Goal: Communication & Community: Answer question/provide support

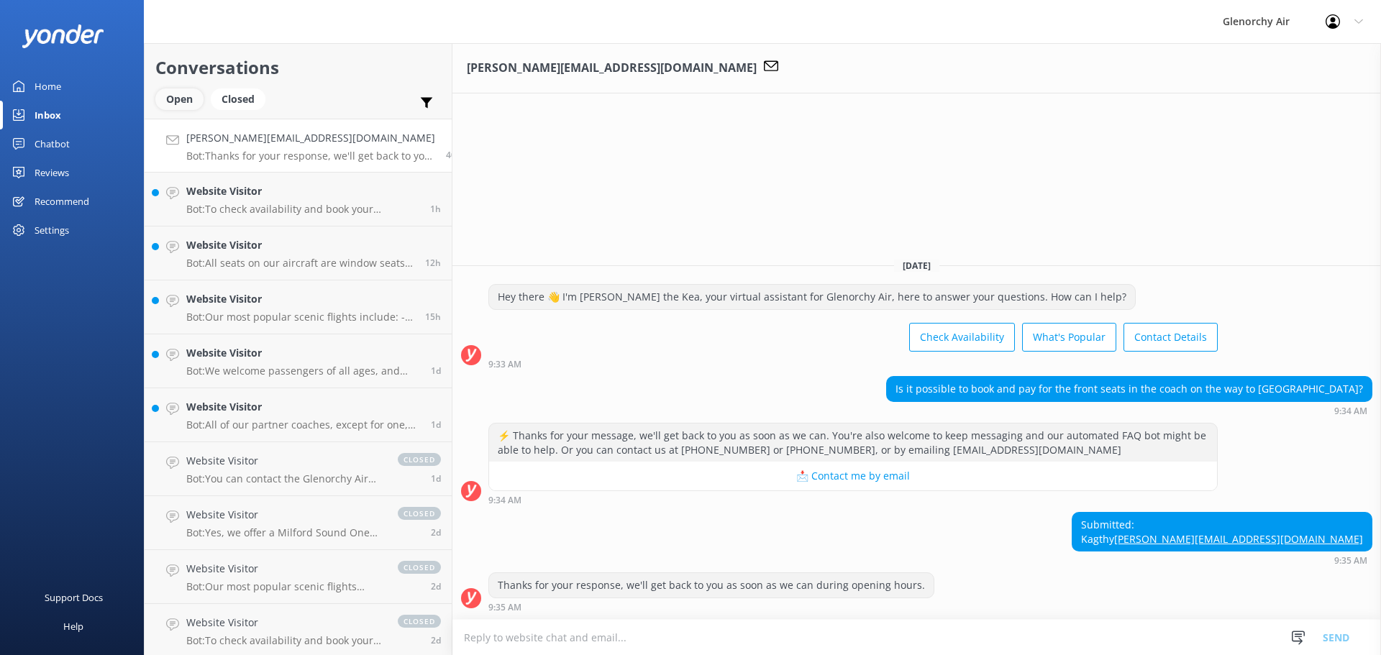
click at [180, 91] on div "Open" at bounding box center [179, 99] width 48 height 22
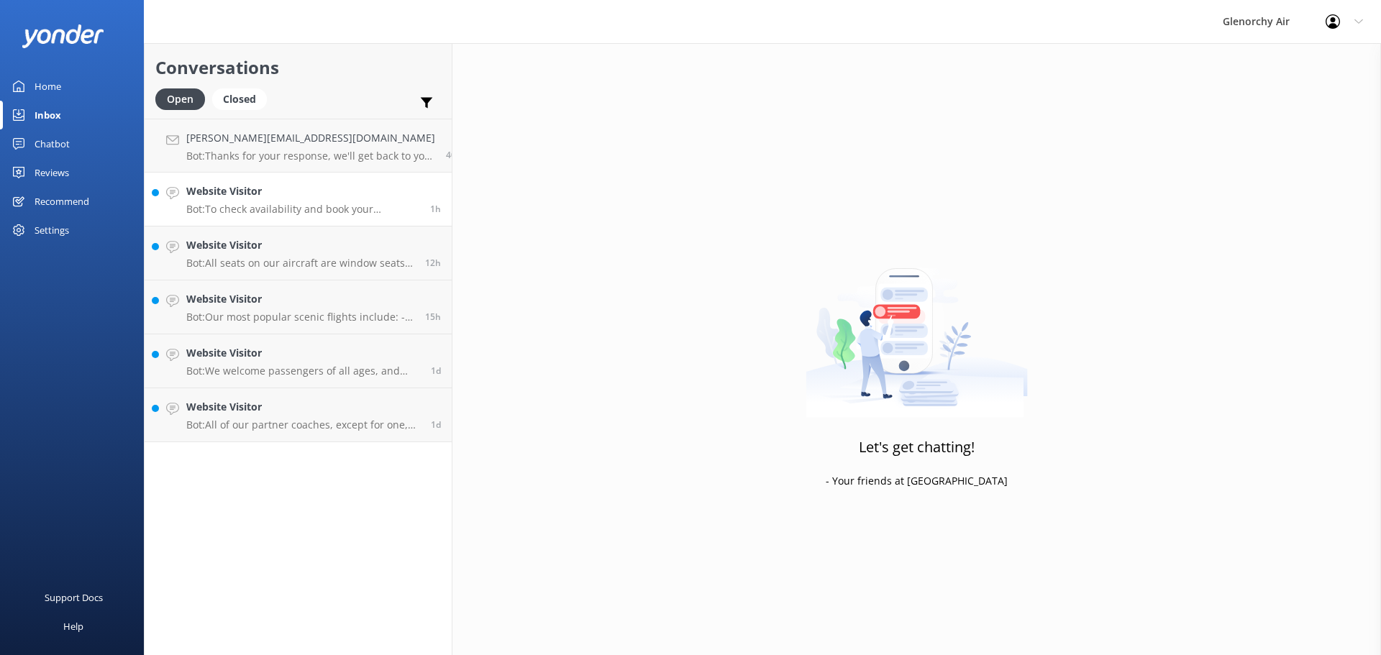
click at [374, 211] on p "Bot: To check availability and book your experience, please visit [URL][DOMAIN_…" at bounding box center [302, 209] width 233 height 13
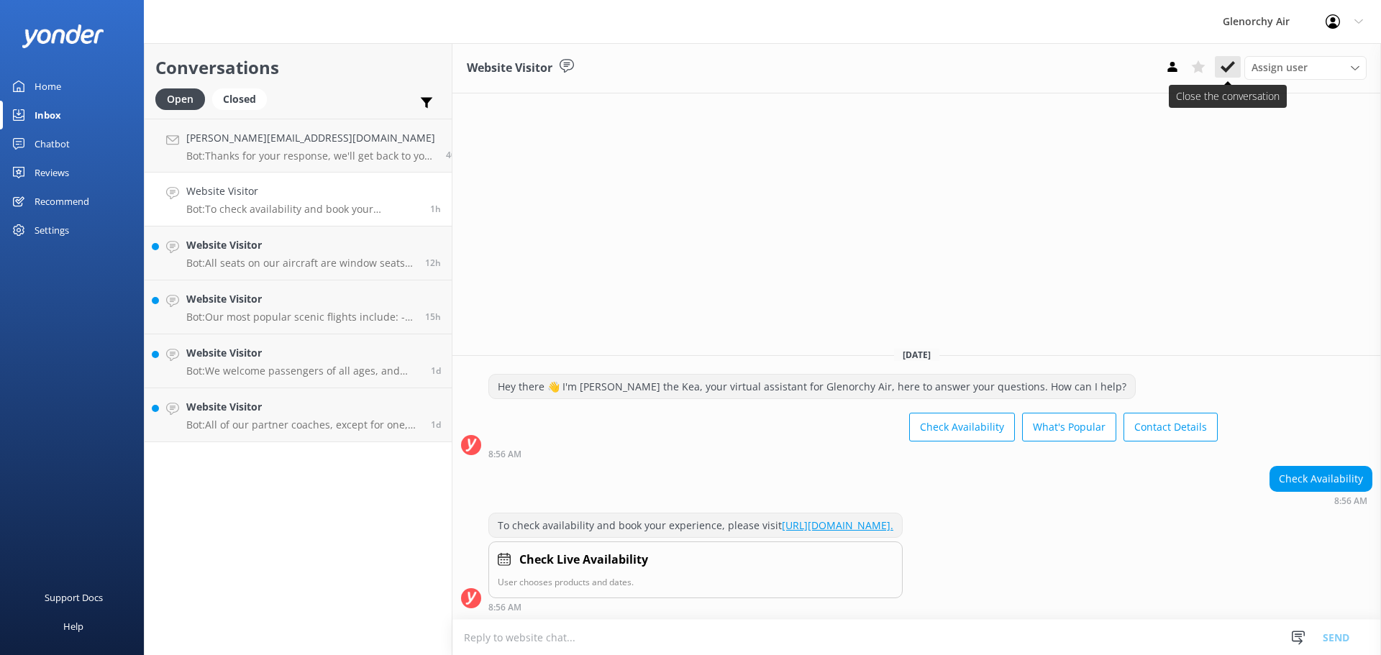
click at [1221, 63] on icon at bounding box center [1227, 67] width 14 height 14
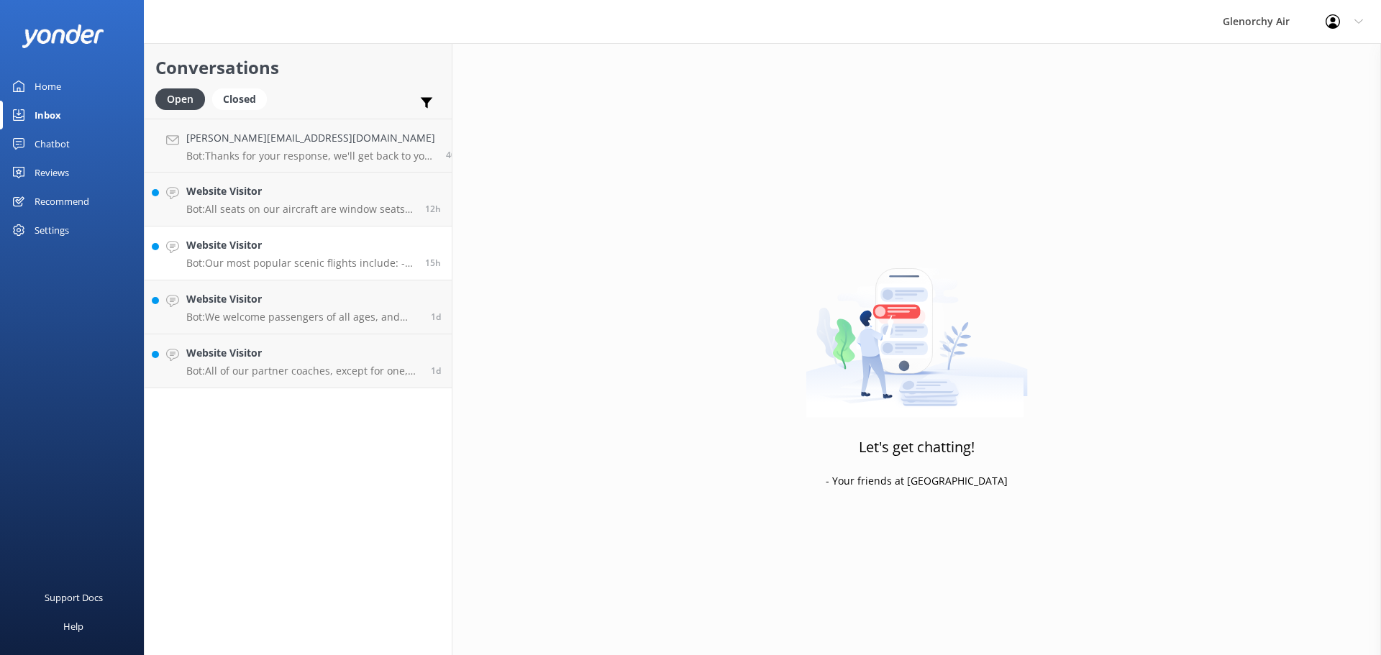
click at [338, 249] on h4 "Website Visitor" at bounding box center [300, 245] width 228 height 16
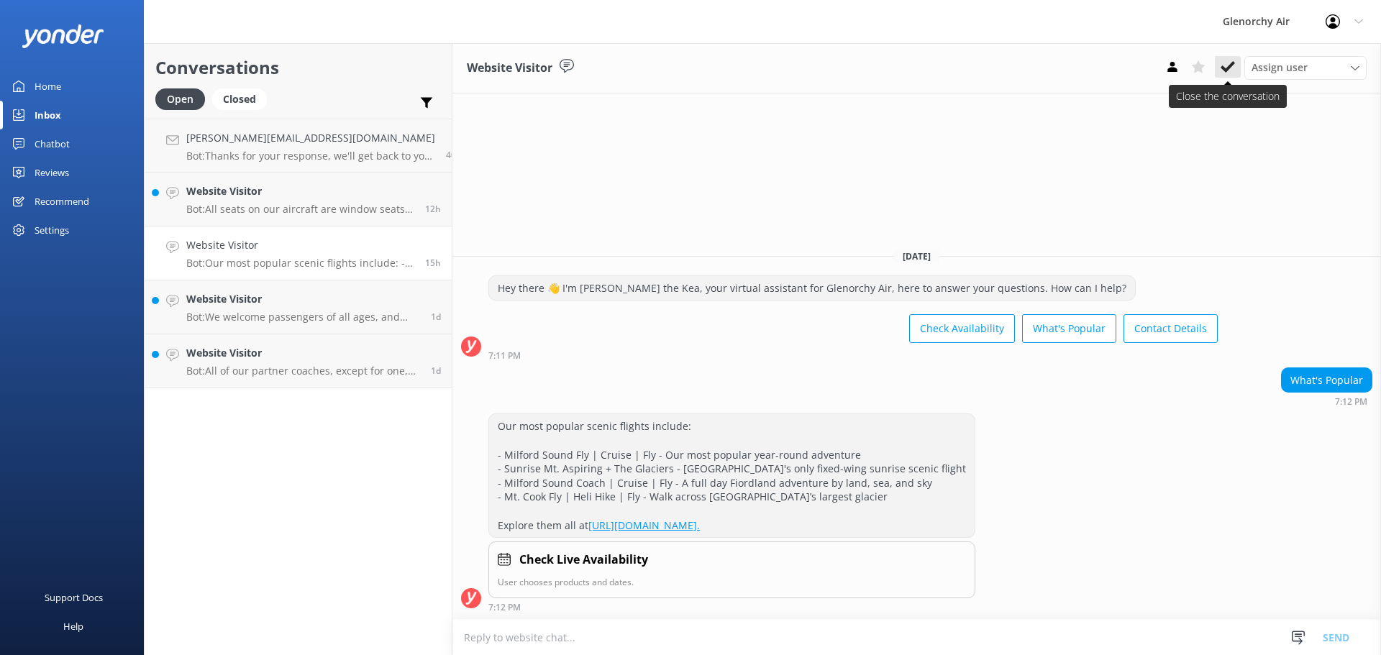
click at [1223, 76] on button at bounding box center [1228, 67] width 26 height 22
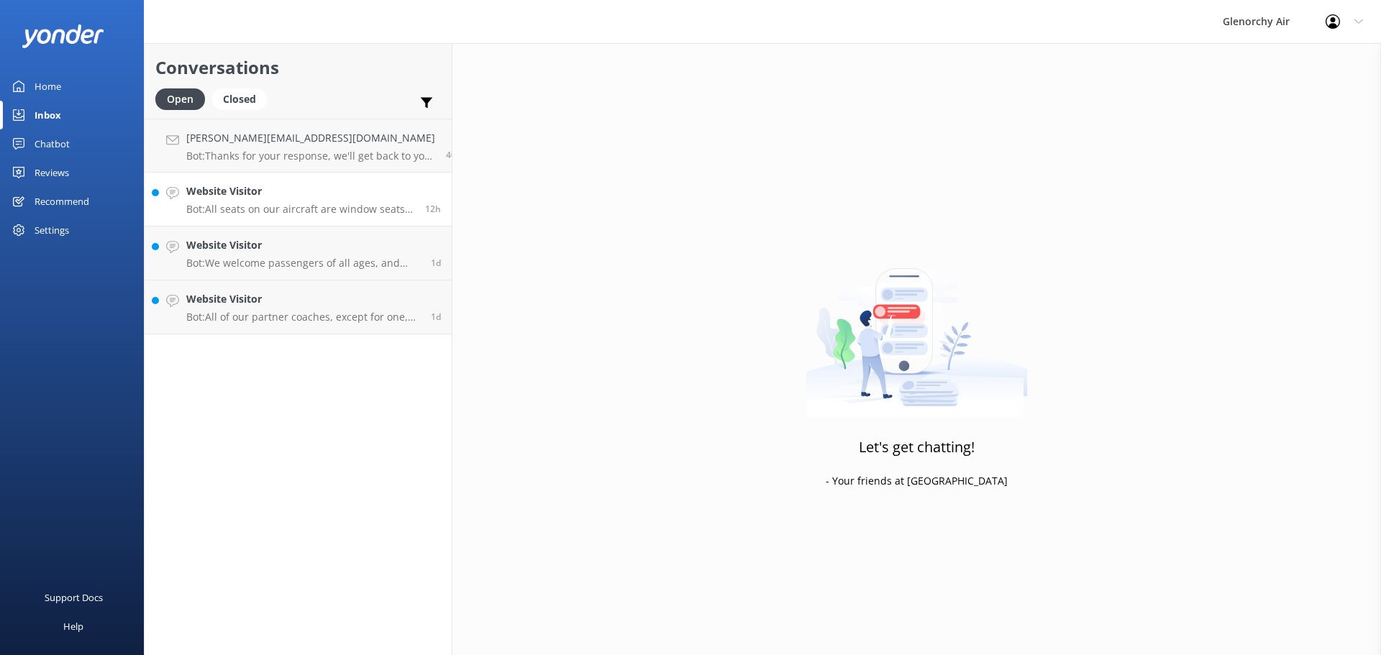
click at [346, 224] on link "Website Visitor Bot: All seats on our aircraft are window seats. However, seat …" at bounding box center [298, 200] width 307 height 54
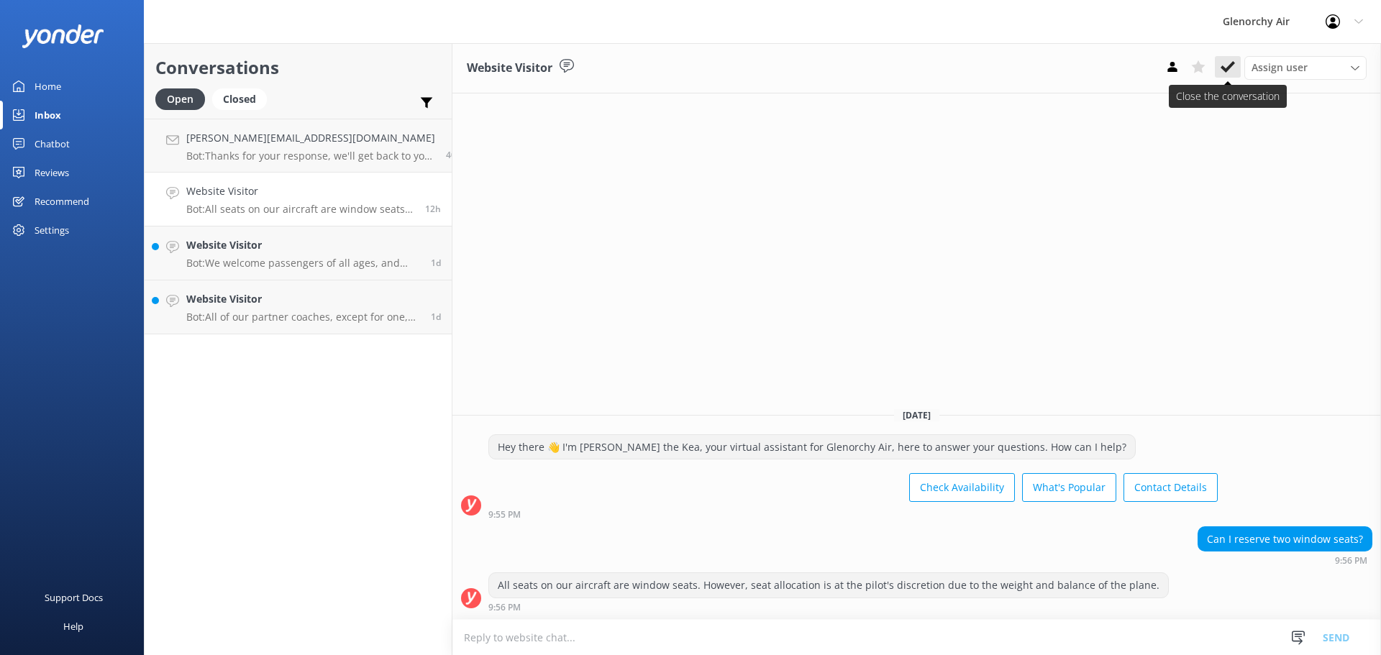
click at [1226, 70] on use at bounding box center [1227, 67] width 14 height 12
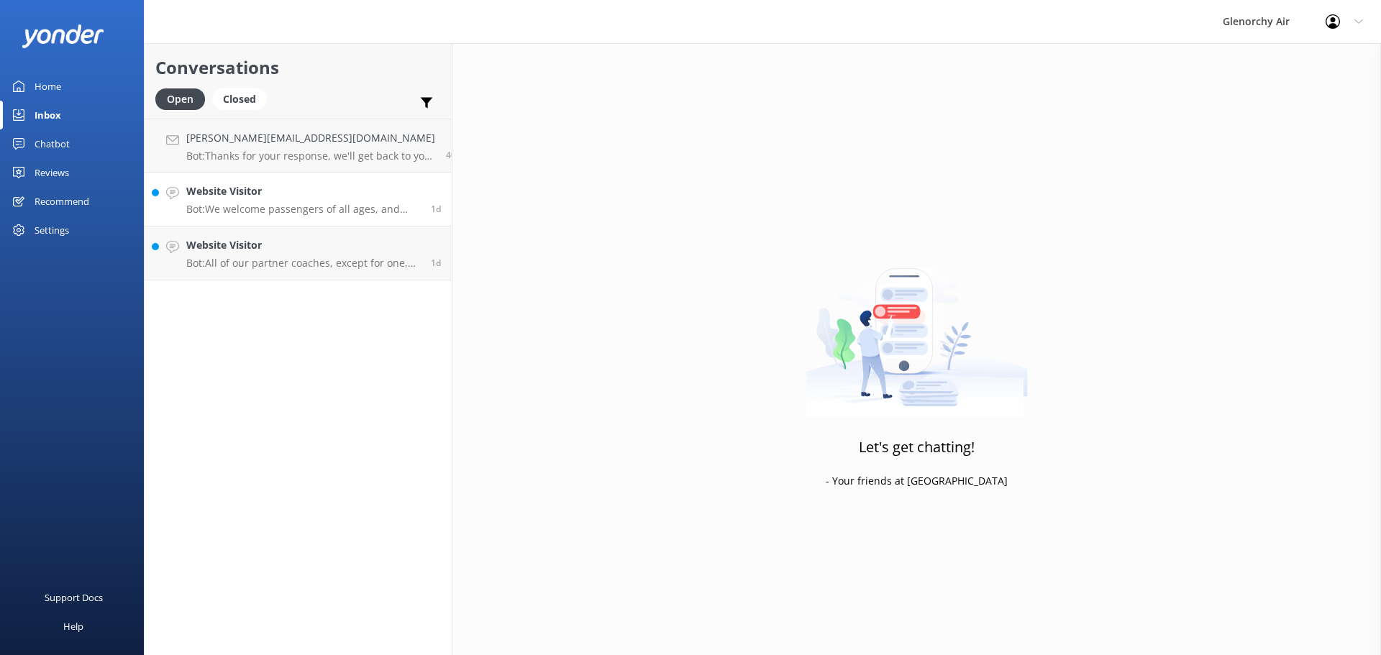
click at [230, 180] on link "Website Visitor Bot: We welcome passengers of all ages, and most experiences ar…" at bounding box center [298, 200] width 307 height 54
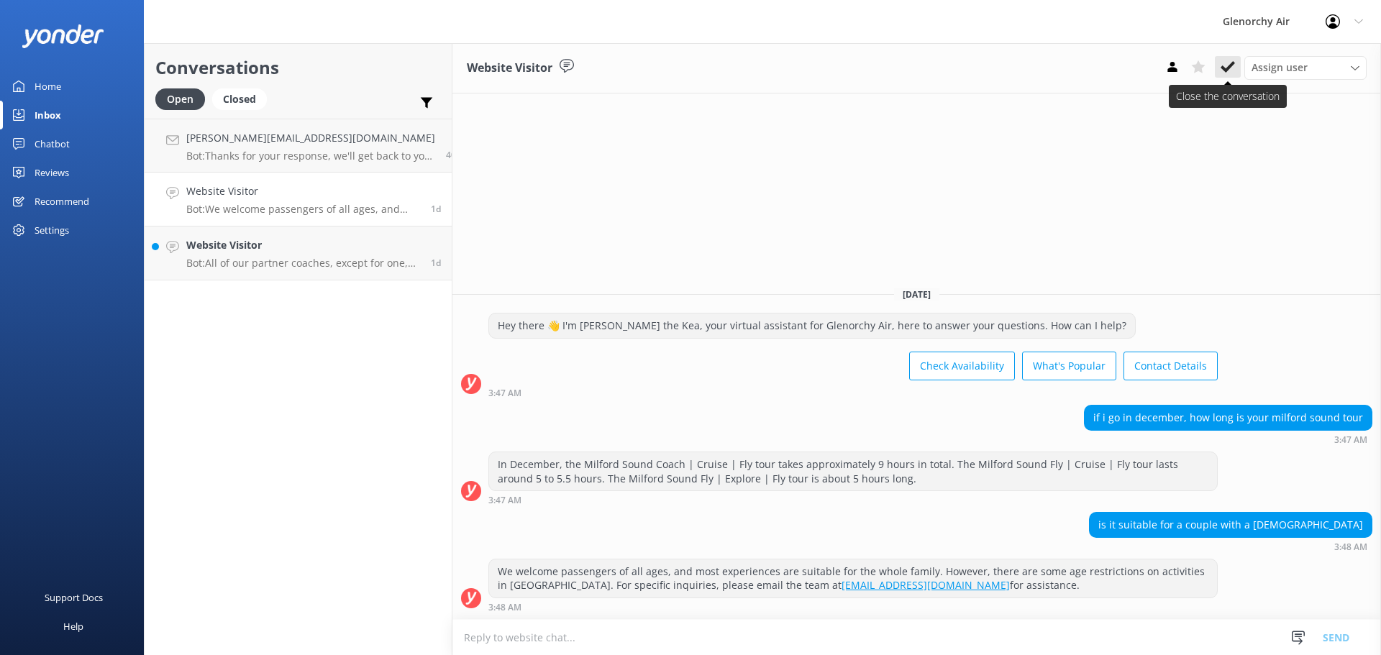
click at [1220, 70] on icon at bounding box center [1227, 67] width 14 height 14
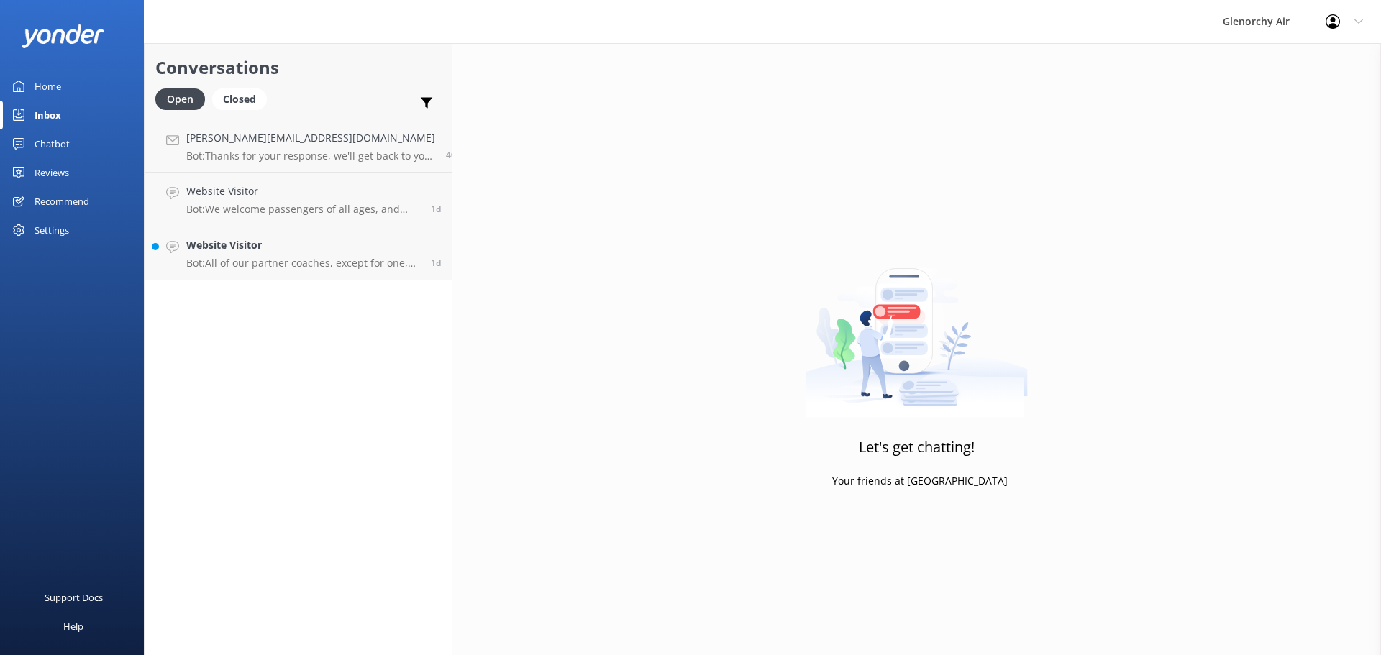
click at [353, 237] on div "Conversations Open Closed Important Assigned to me Unassigned [PERSON_NAME][EMA…" at bounding box center [298, 349] width 309 height 612
click at [429, 188] on link "Website Visitor Bot: All of our partner coaches, except for one, have toilets o…" at bounding box center [298, 200] width 307 height 54
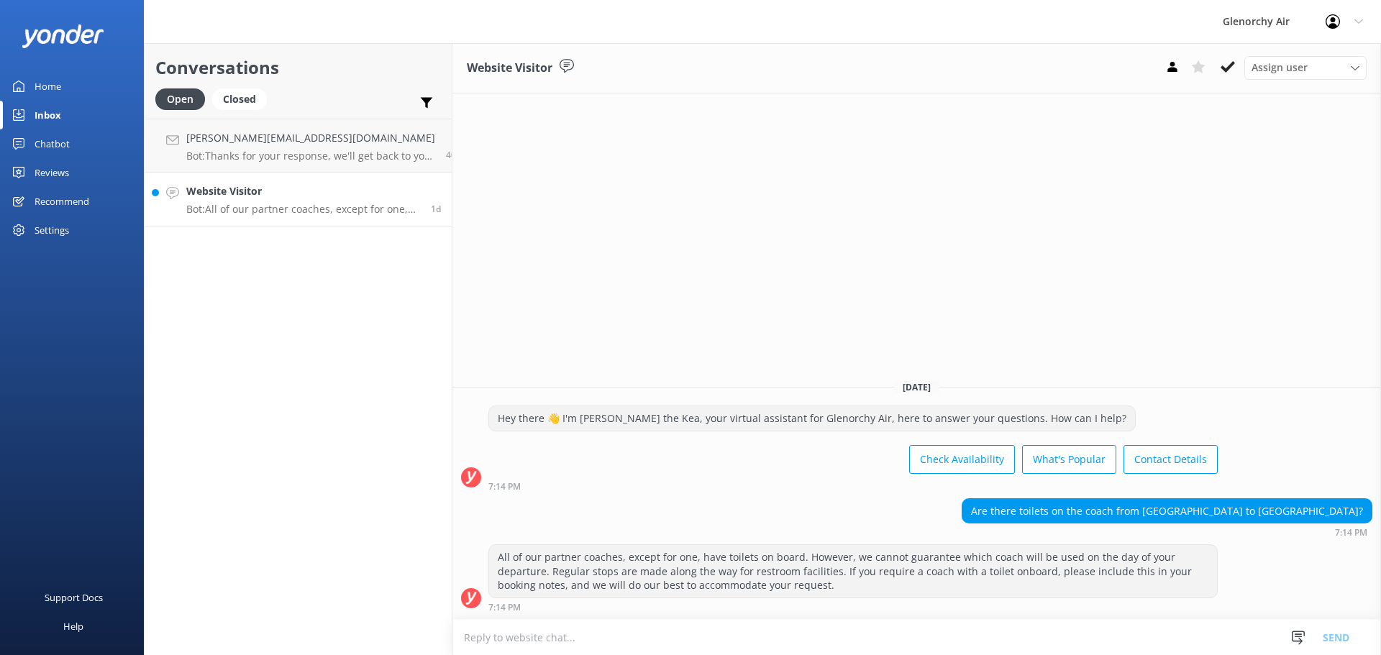
drag, startPoint x: 370, startPoint y: 198, endPoint x: 611, endPoint y: 127, distance: 251.9
click at [370, 198] on h4 "Website Visitor" at bounding box center [303, 191] width 234 height 16
click at [1225, 70] on use at bounding box center [1227, 67] width 14 height 12
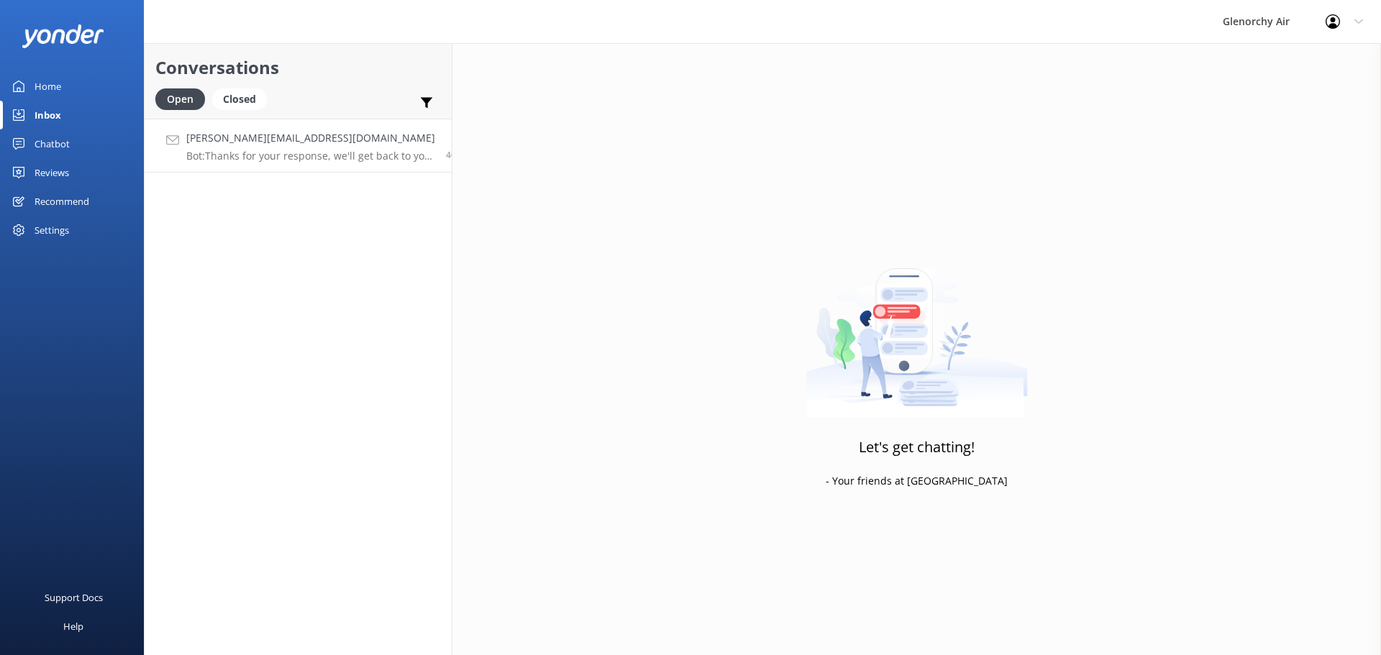
click at [306, 152] on p "Bot: Thanks for your response, we'll get back to you as soon as we can during o…" at bounding box center [310, 156] width 249 height 13
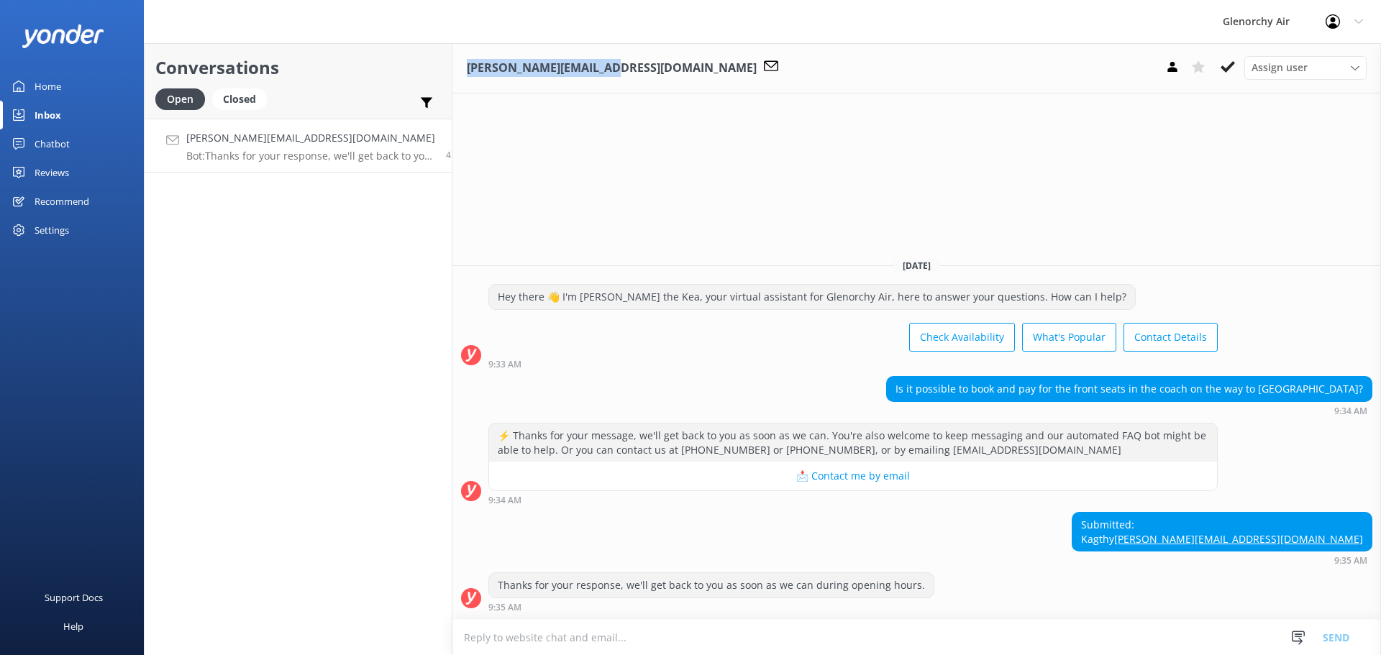
drag, startPoint x: 580, startPoint y: 68, endPoint x: 446, endPoint y: 75, distance: 133.9
click at [467, 75] on h3 "[PERSON_NAME][EMAIL_ADDRESS][DOMAIN_NAME]" at bounding box center [612, 68] width 290 height 19
click at [452, 75] on div "[PERSON_NAME][EMAIL_ADDRESS][DOMAIN_NAME] Assign user [PERSON_NAME] [PERSON_NAM…" at bounding box center [916, 68] width 928 height 50
drag, startPoint x: 444, startPoint y: 75, endPoint x: 605, endPoint y: 88, distance: 161.0
click at [605, 88] on div "[PERSON_NAME][EMAIL_ADDRESS][DOMAIN_NAME] Assign user [PERSON_NAME] [PERSON_NAM…" at bounding box center [916, 68] width 928 height 50
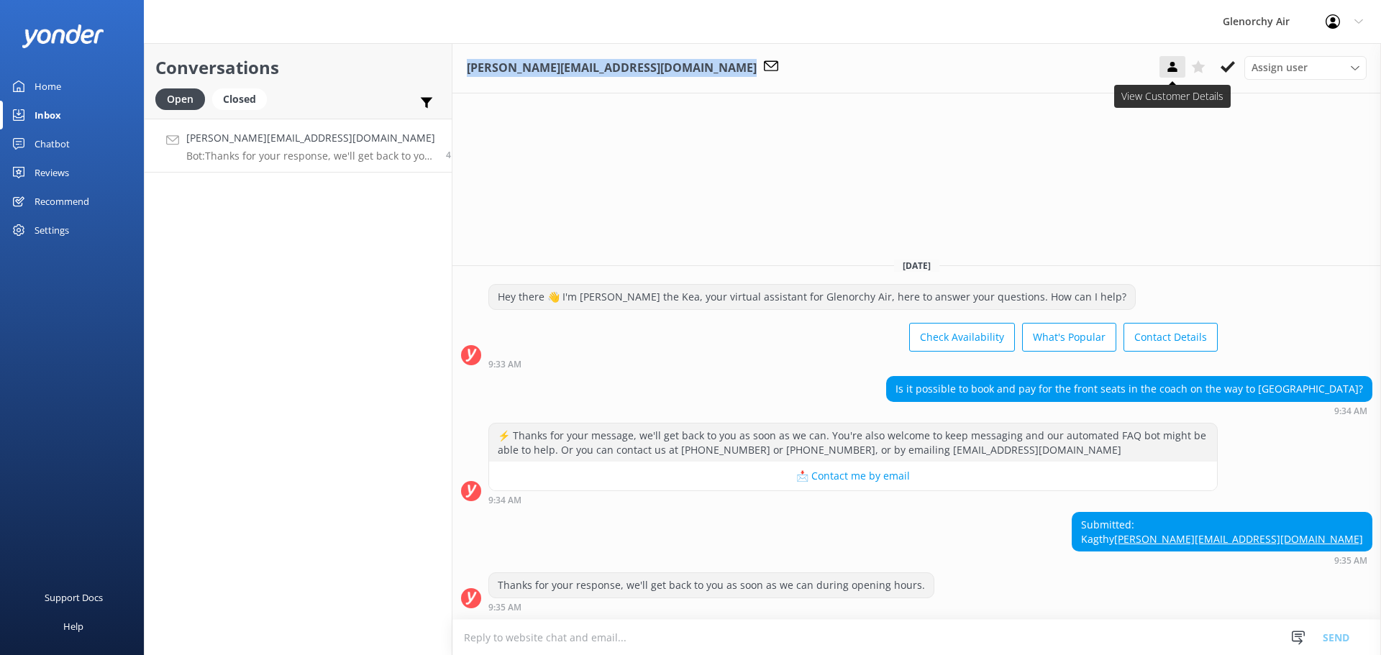
click at [1168, 60] on icon at bounding box center [1172, 67] width 14 height 14
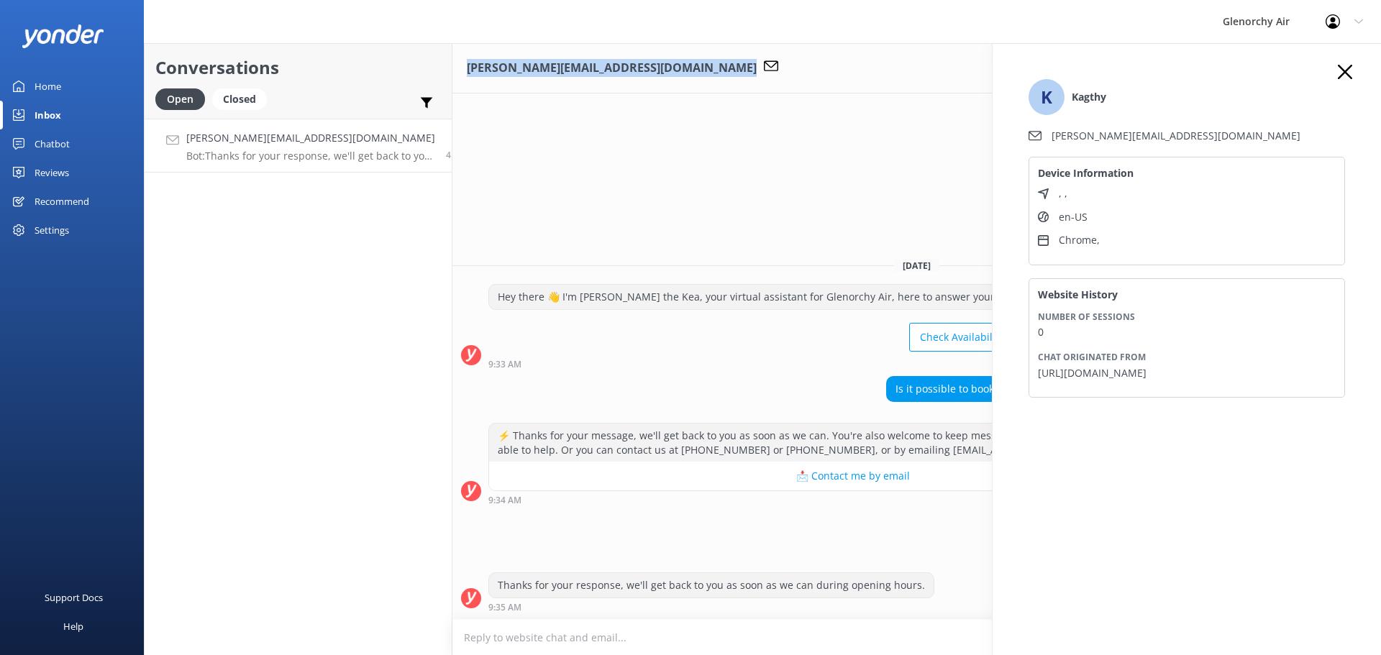
drag, startPoint x: 1137, startPoint y: 370, endPoint x: 1021, endPoint y: 201, distance: 204.3
click at [1021, 201] on div "K Kagthy [PERSON_NAME][EMAIL_ADDRESS][DOMAIN_NAME] Device Information , , en-US…" at bounding box center [1186, 245] width 345 height 360
click at [1090, 242] on li "Chrome ," at bounding box center [1187, 240] width 298 height 16
click at [1049, 221] on li "en-US" at bounding box center [1187, 217] width 298 height 16
click at [1035, 191] on div "Device Information , , en-US Chrome ," at bounding box center [1186, 211] width 316 height 108
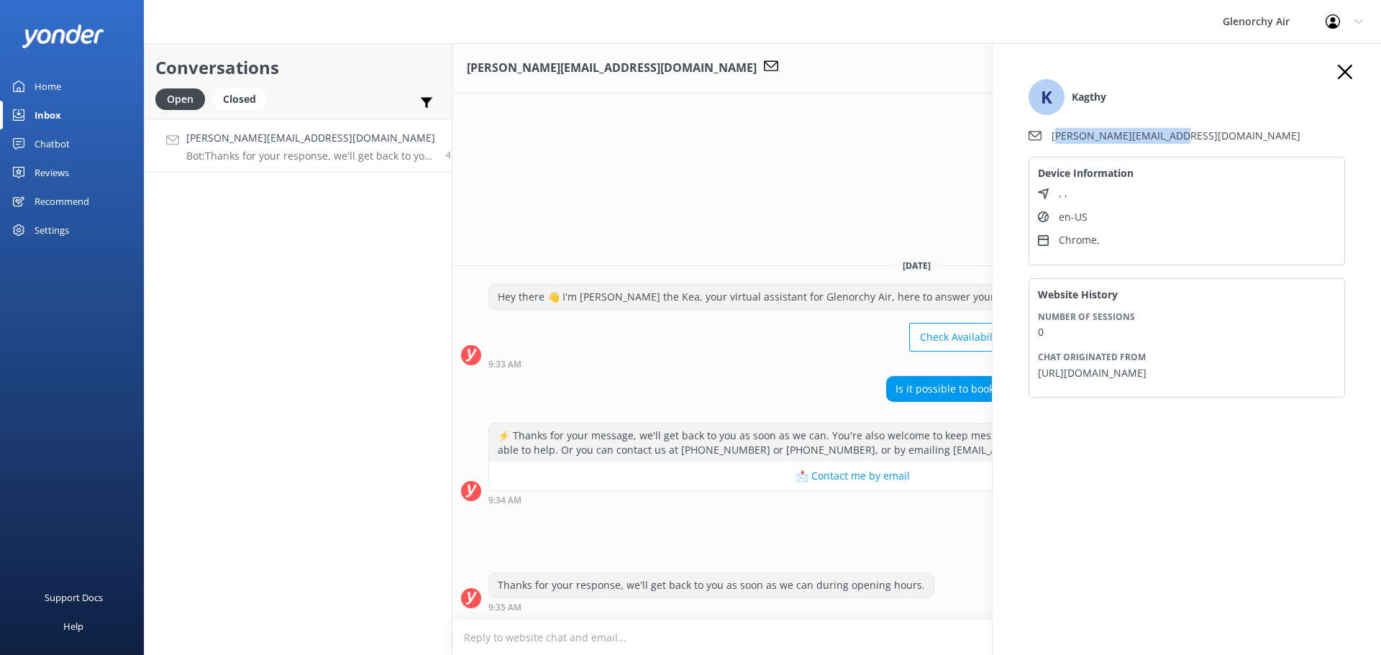
drag, startPoint x: 1074, startPoint y: 130, endPoint x: 1020, endPoint y: 118, distance: 55.3
click at [1028, 129] on div "K Kagthy [PERSON_NAME][EMAIL_ADDRESS][DOMAIN_NAME] Device Information , , en-US…" at bounding box center [1186, 245] width 345 height 360
click at [1346, 83] on div "K Kagthy [PERSON_NAME][EMAIL_ADDRESS][DOMAIN_NAME] Device Information , , en-US…" at bounding box center [1186, 245] width 345 height 360
click at [1341, 72] on icon "button" at bounding box center [1345, 72] width 14 height 14
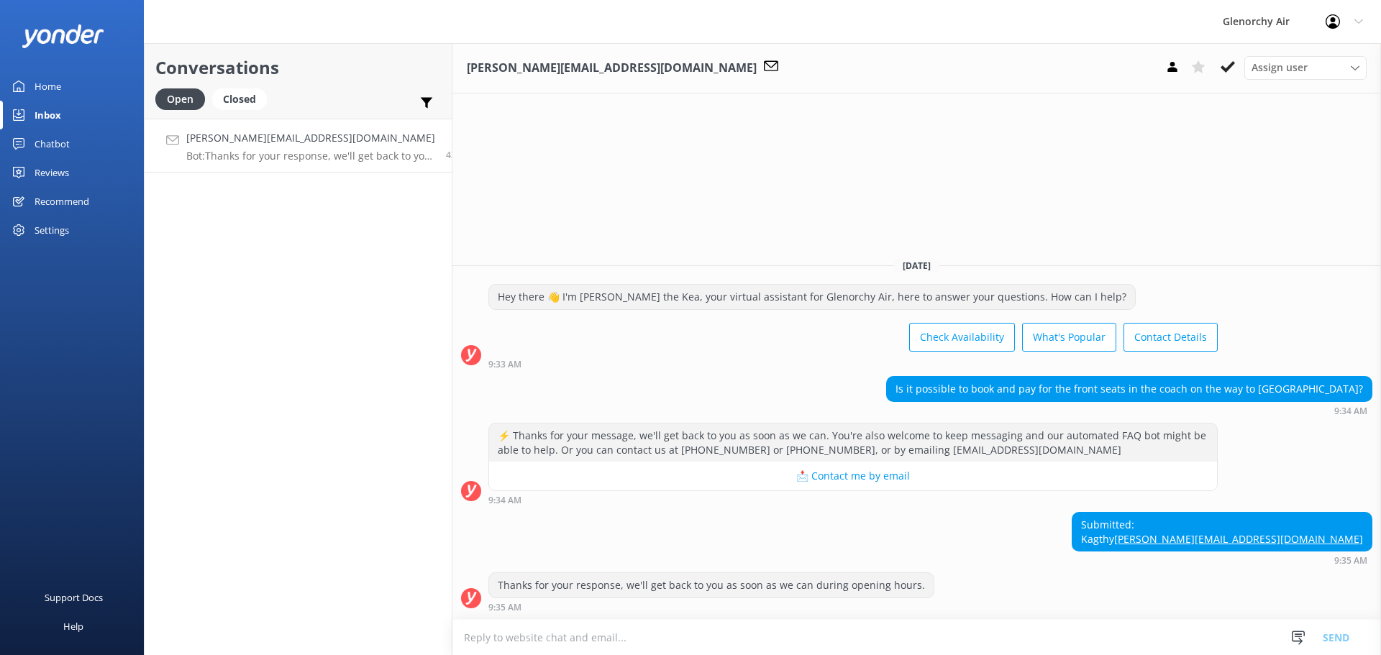
click at [544, 639] on textarea at bounding box center [916, 637] width 928 height 35
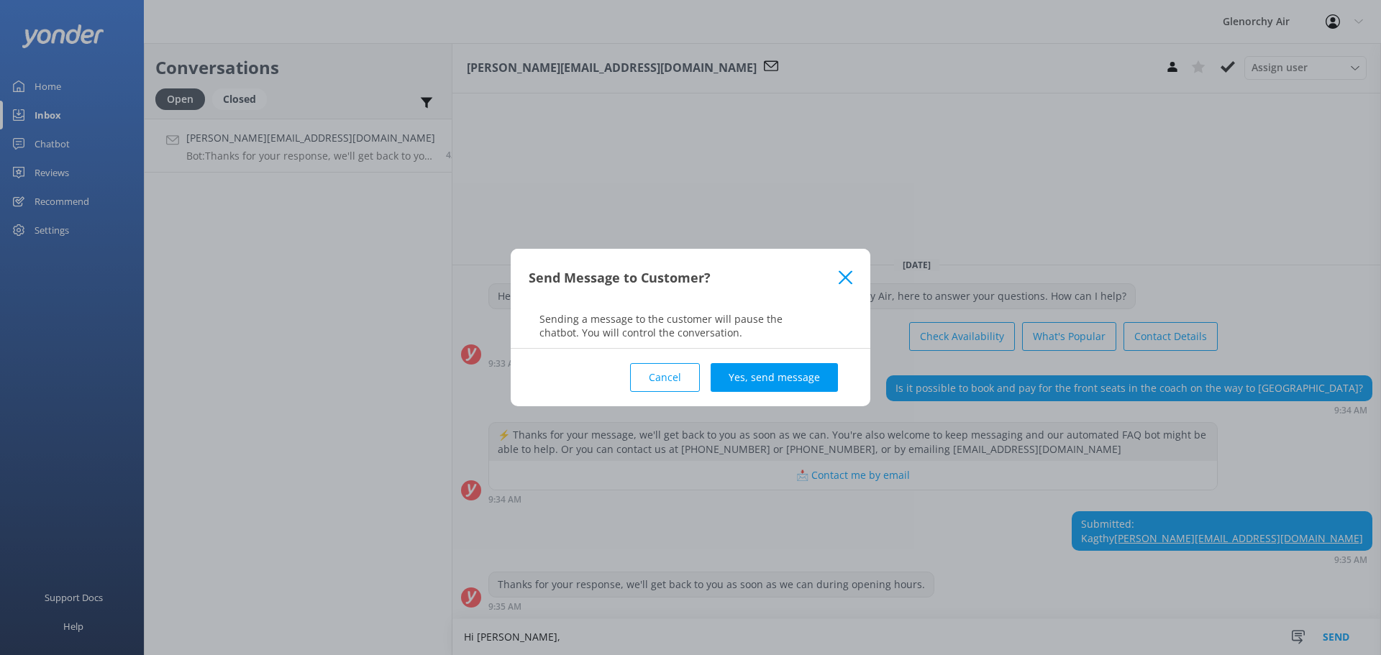
click at [843, 278] on icon at bounding box center [846, 277] width 14 height 14
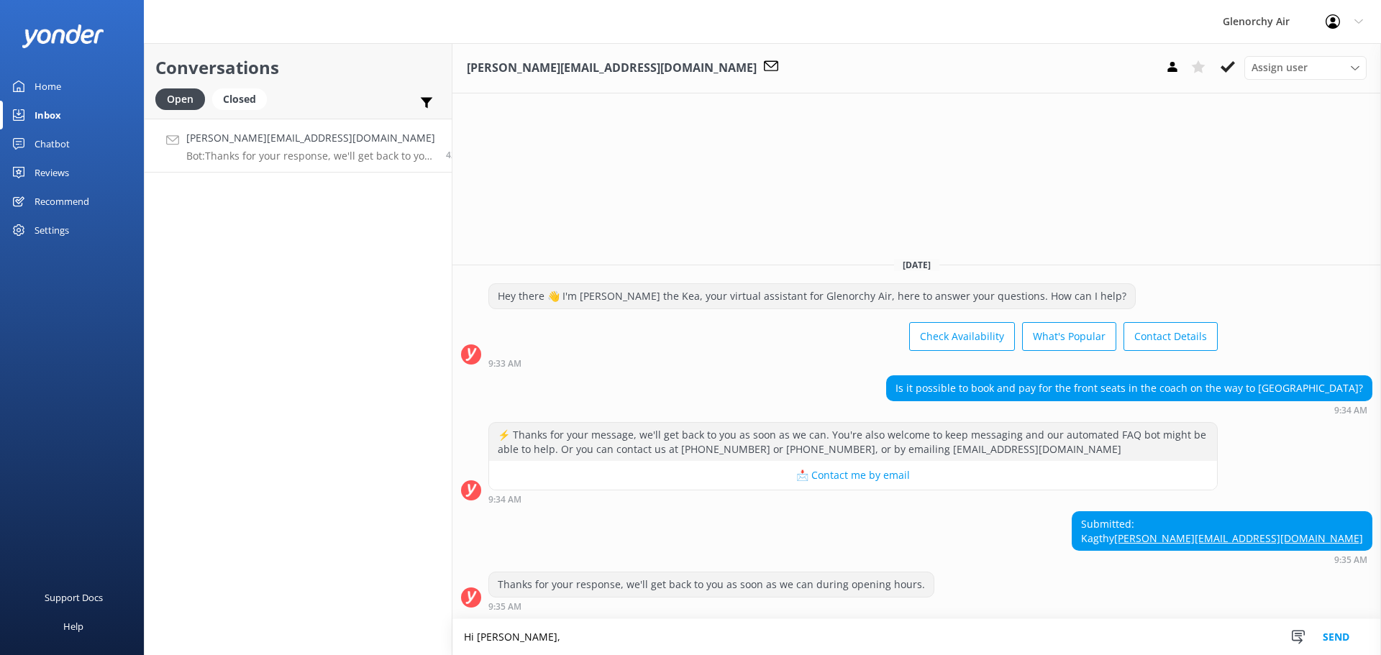
click at [496, 629] on textarea "Hi [PERSON_NAME]," at bounding box center [916, 637] width 928 height 36
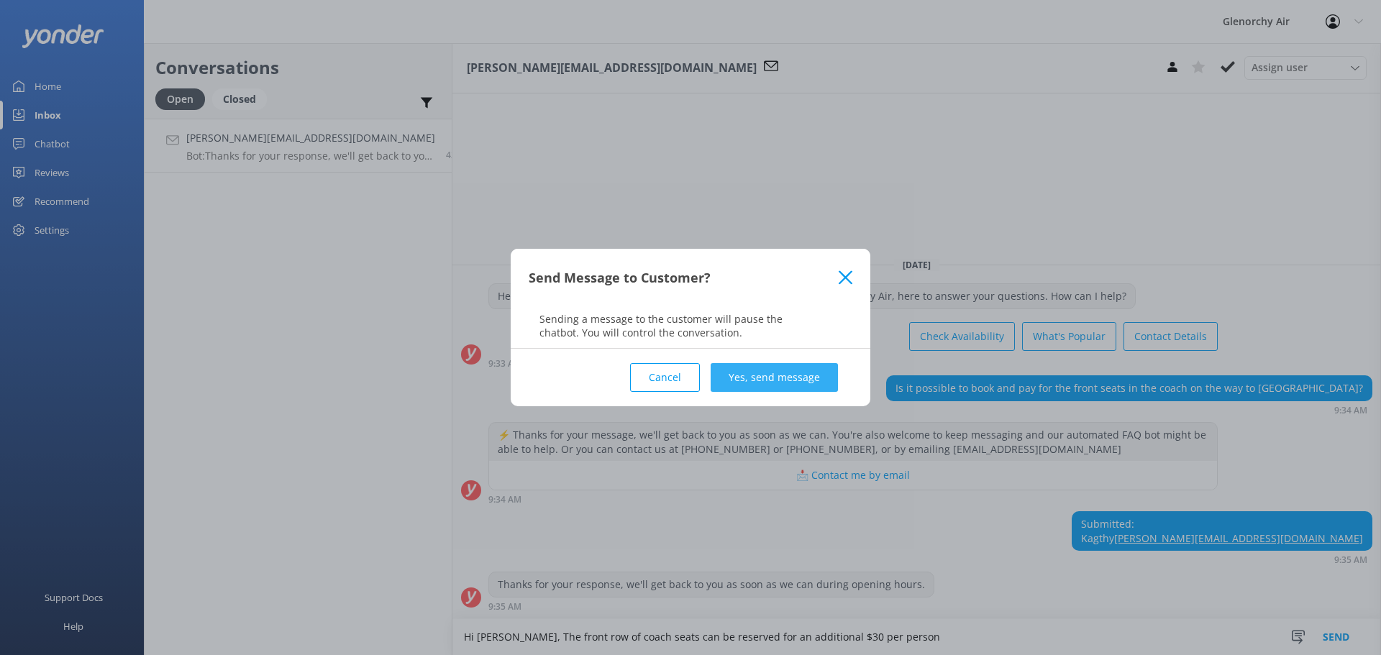
type textarea "Hi [PERSON_NAME], The front row of coach seats can be reserved for an additiona…"
drag, startPoint x: 768, startPoint y: 365, endPoint x: 770, endPoint y: 378, distance: 13.7
click at [770, 367] on button "Yes, send message" at bounding box center [774, 377] width 127 height 29
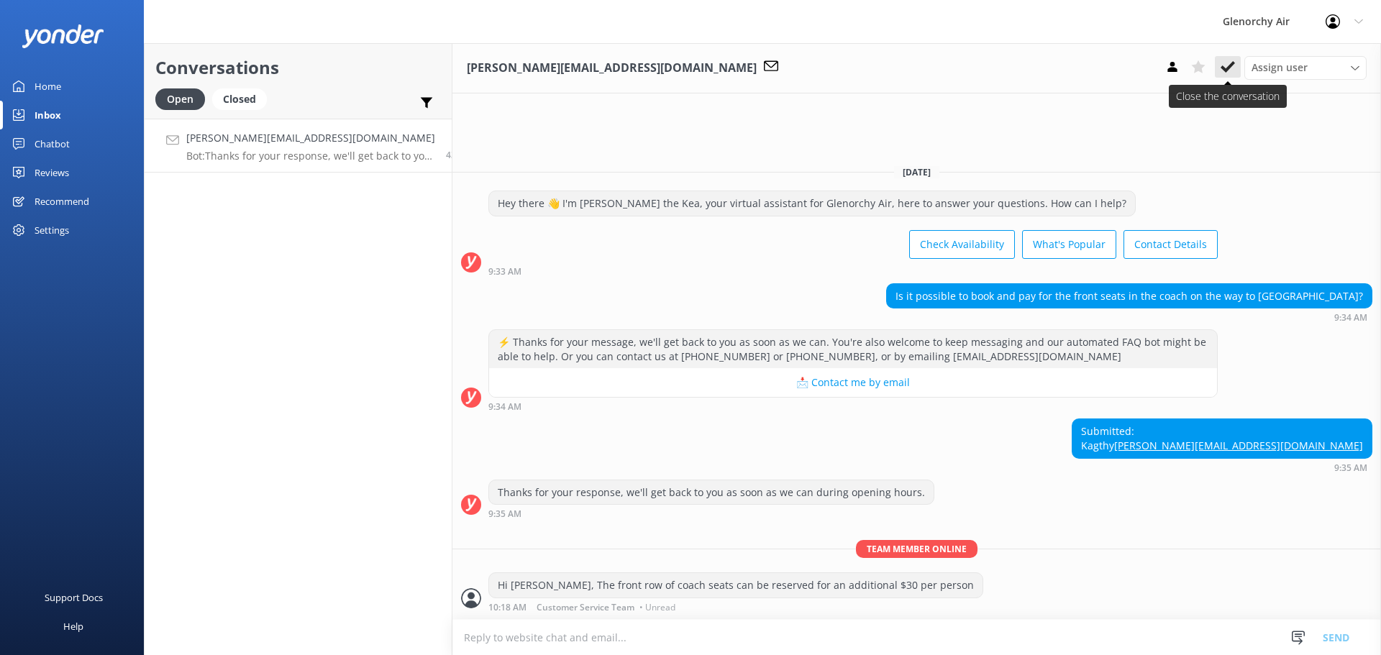
click at [1233, 63] on use at bounding box center [1227, 67] width 14 height 12
